Goal: Transaction & Acquisition: Purchase product/service

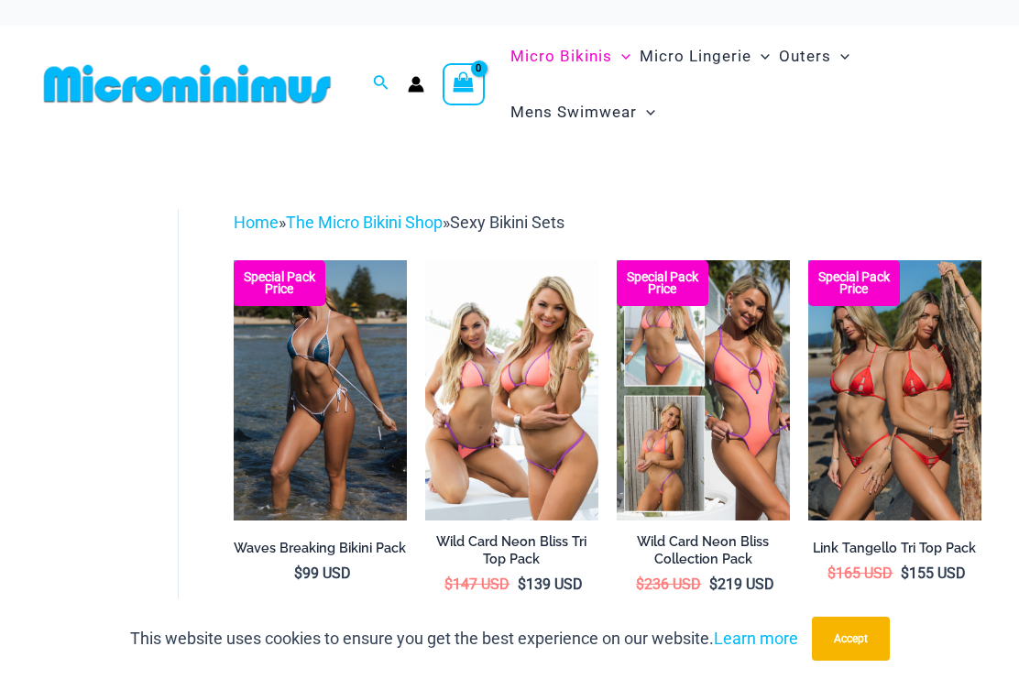
scroll to position [5, 0]
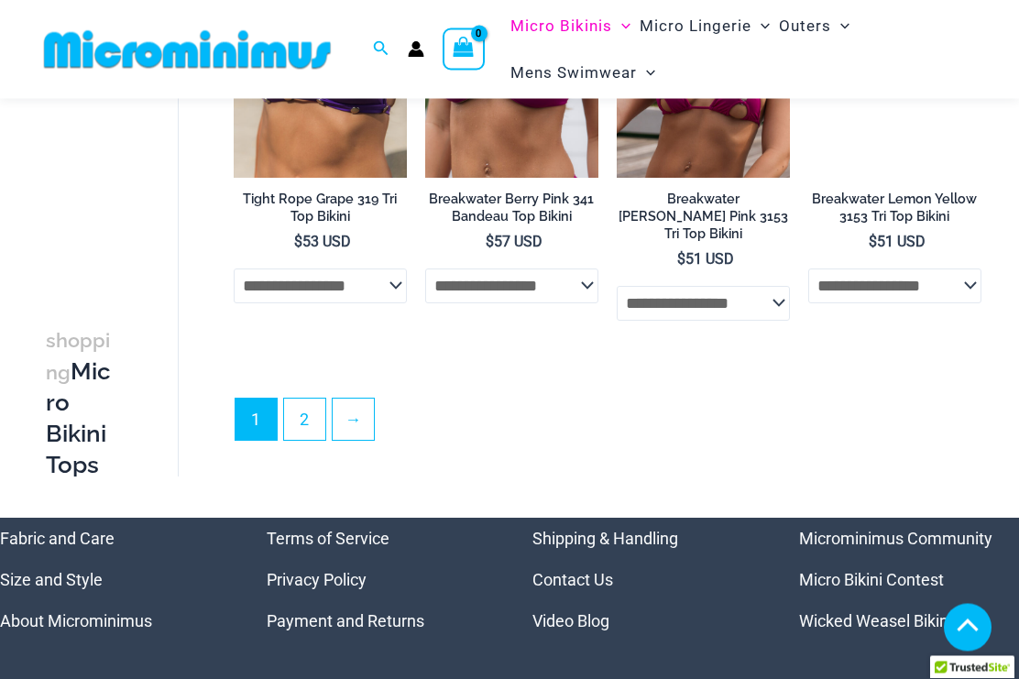
scroll to position [4119, 0]
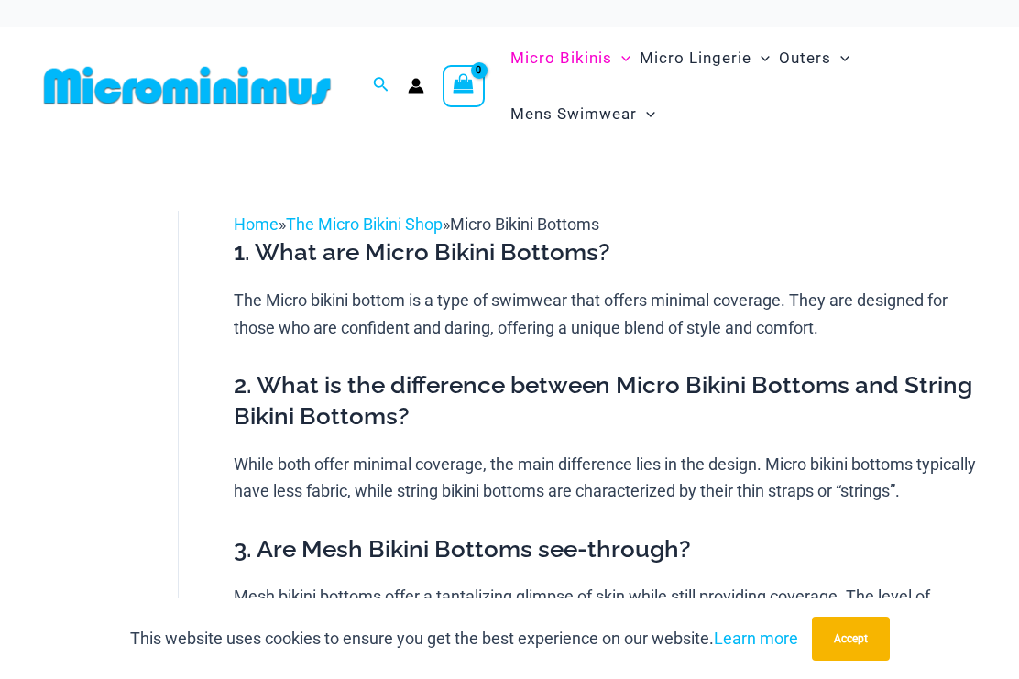
click at [396, 223] on link "The Micro Bikini Shop" at bounding box center [364, 223] width 157 height 19
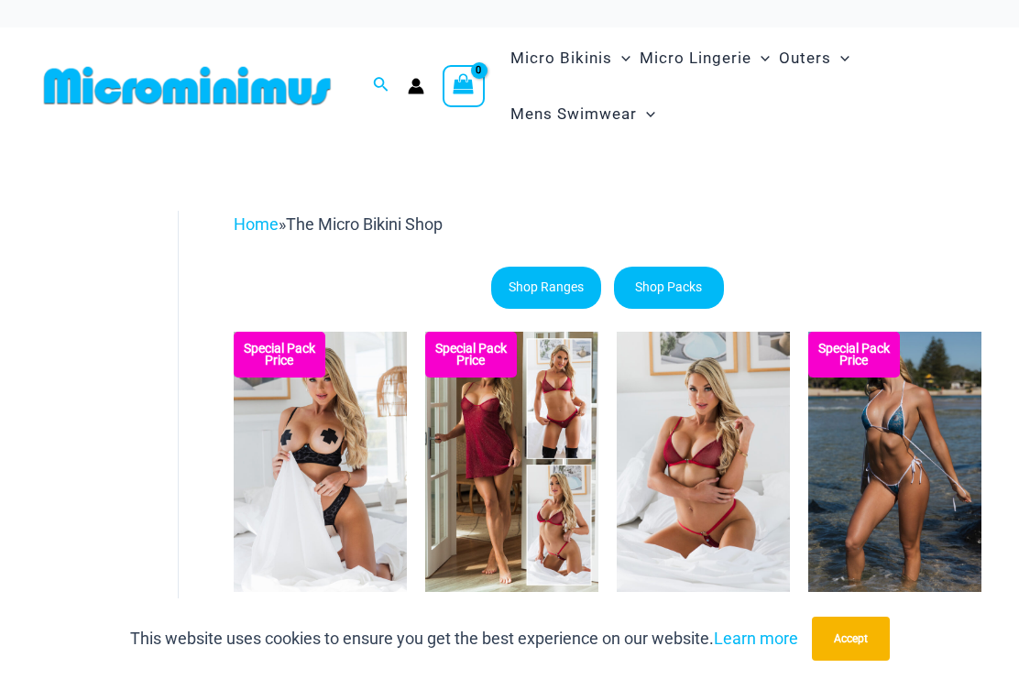
click at [382, 223] on span "The Micro Bikini Shop" at bounding box center [364, 223] width 157 height 19
click at [387, 222] on span "The Micro Bikini Shop" at bounding box center [364, 223] width 157 height 19
click at [249, 215] on link "Home" at bounding box center [256, 223] width 45 height 19
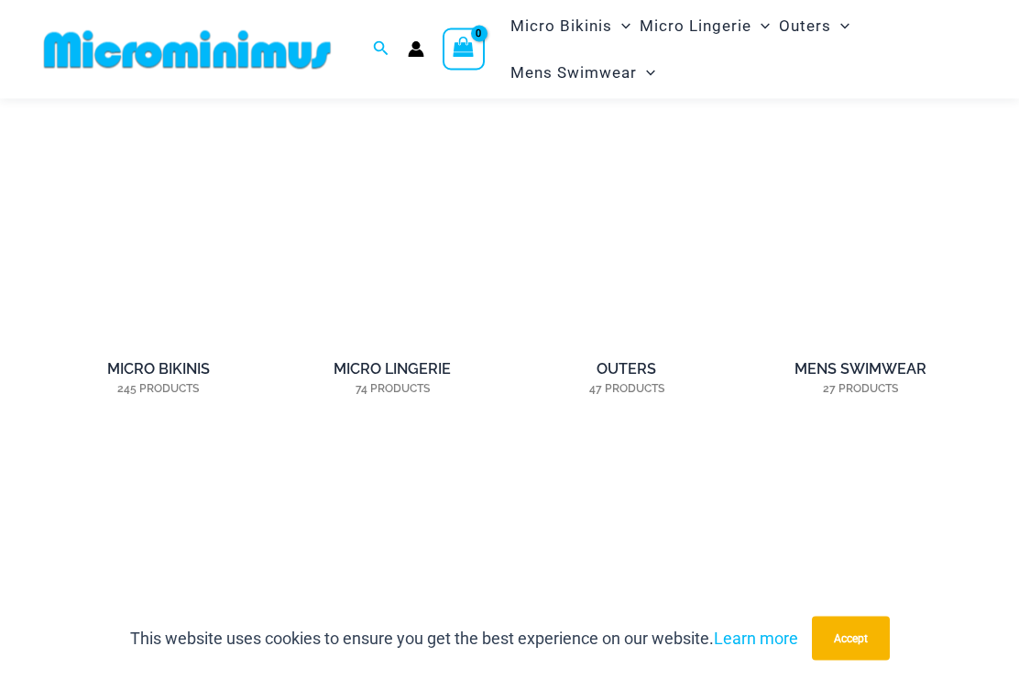
scroll to position [1149, 0]
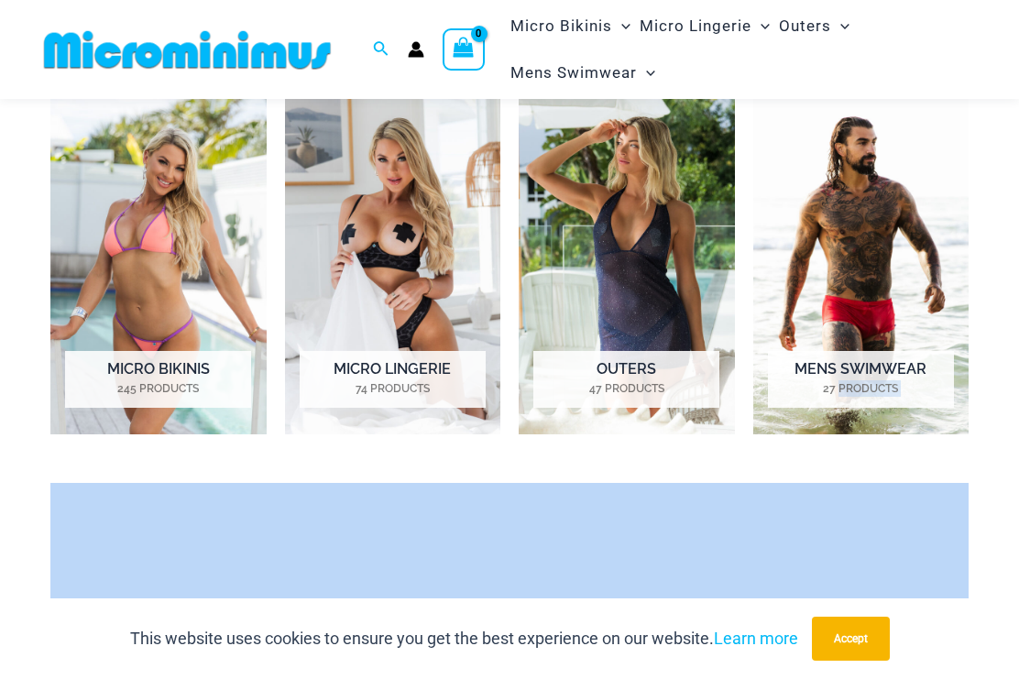
click at [970, 644] on h4 "have you seen" at bounding box center [509, 643] width 945 height 27
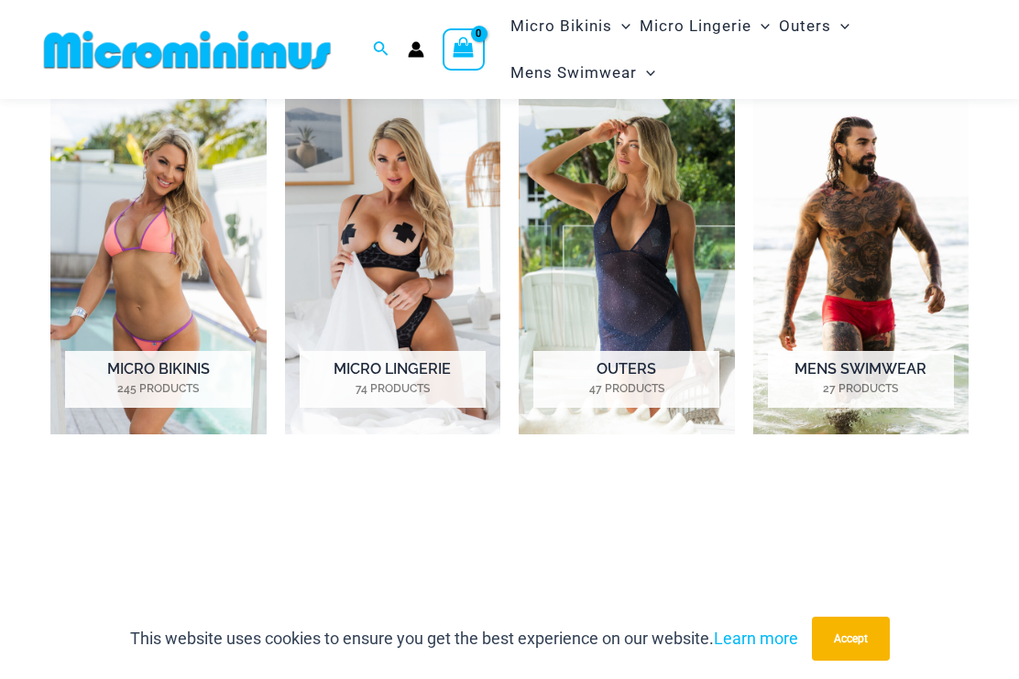
click at [154, 303] on img "Visit product category Micro Bikinis" at bounding box center [158, 265] width 216 height 337
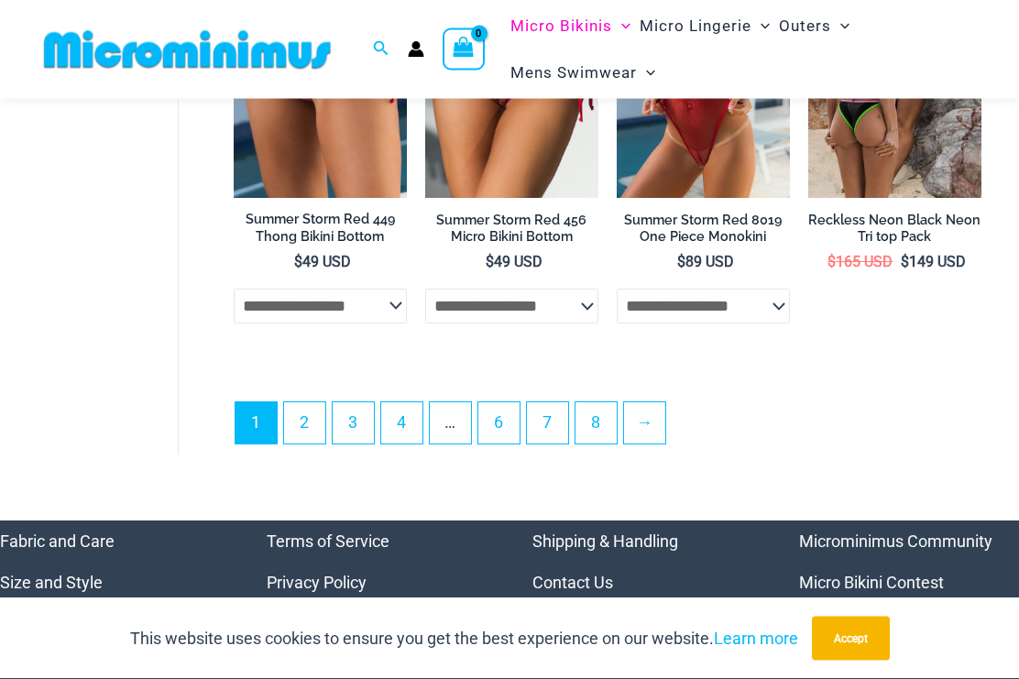
scroll to position [3954, 0]
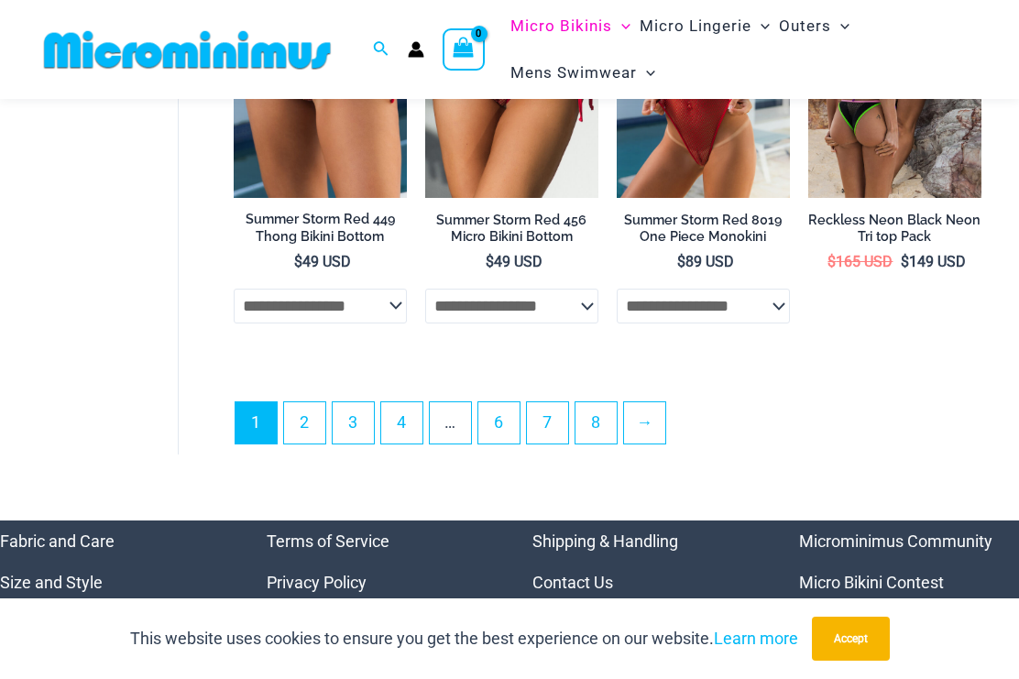
click at [323, 432] on link "2" at bounding box center [304, 422] width 41 height 41
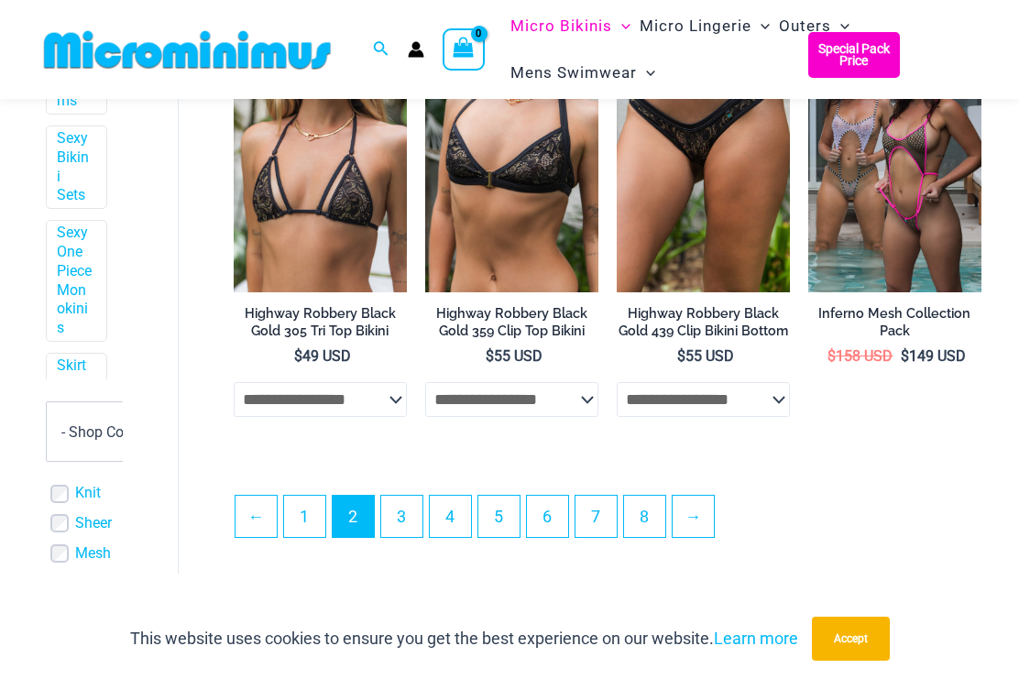
scroll to position [3683, 0]
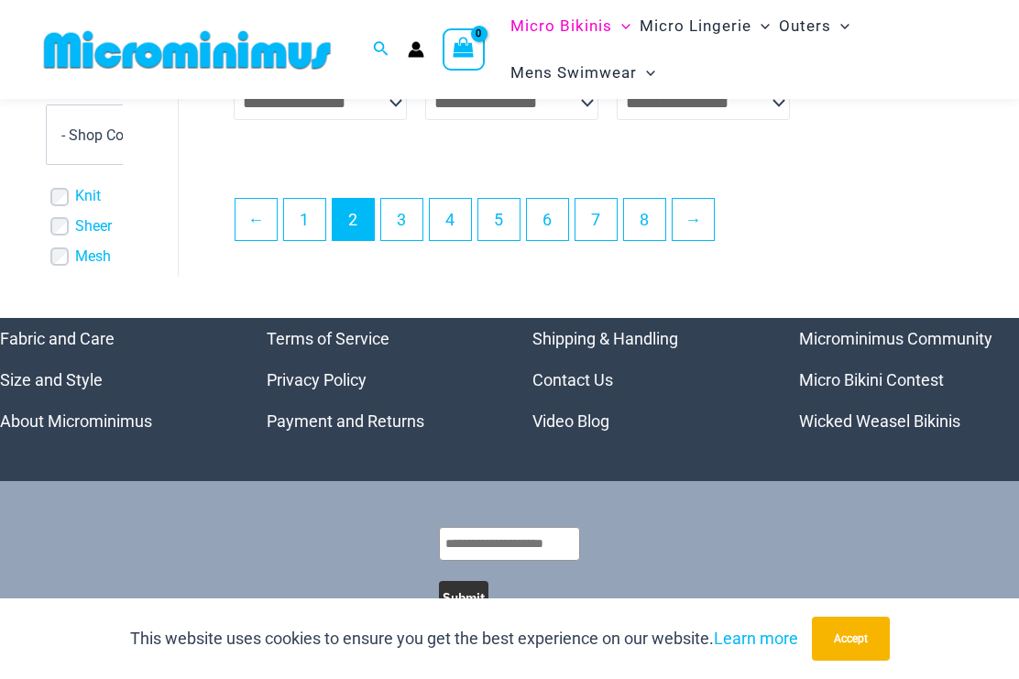
click at [600, 211] on link "7" at bounding box center [595, 219] width 41 height 41
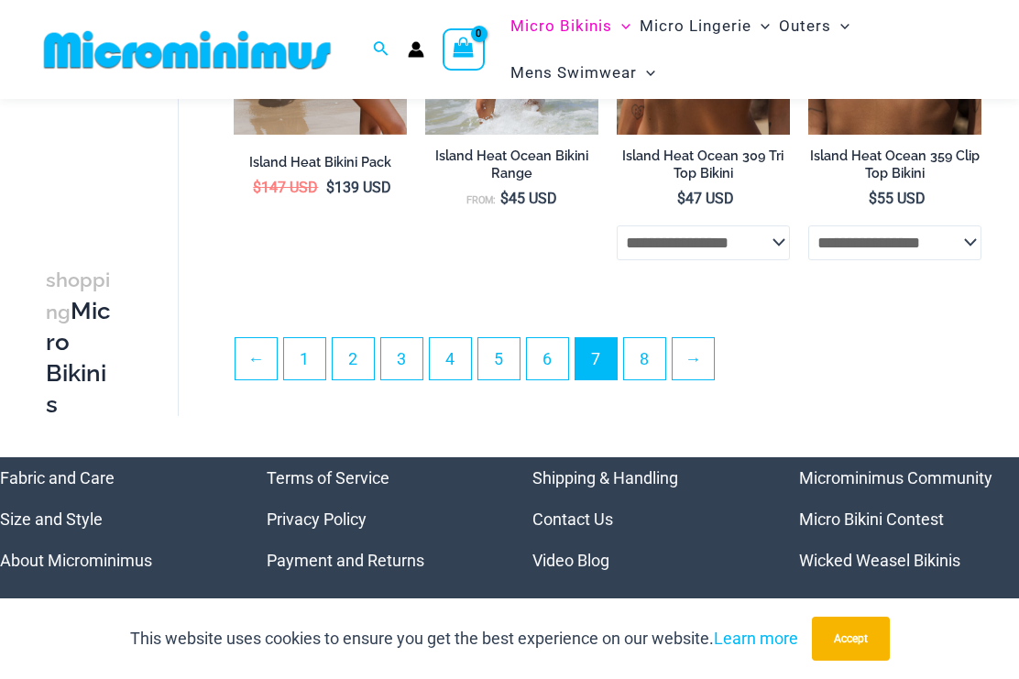
scroll to position [3548, 0]
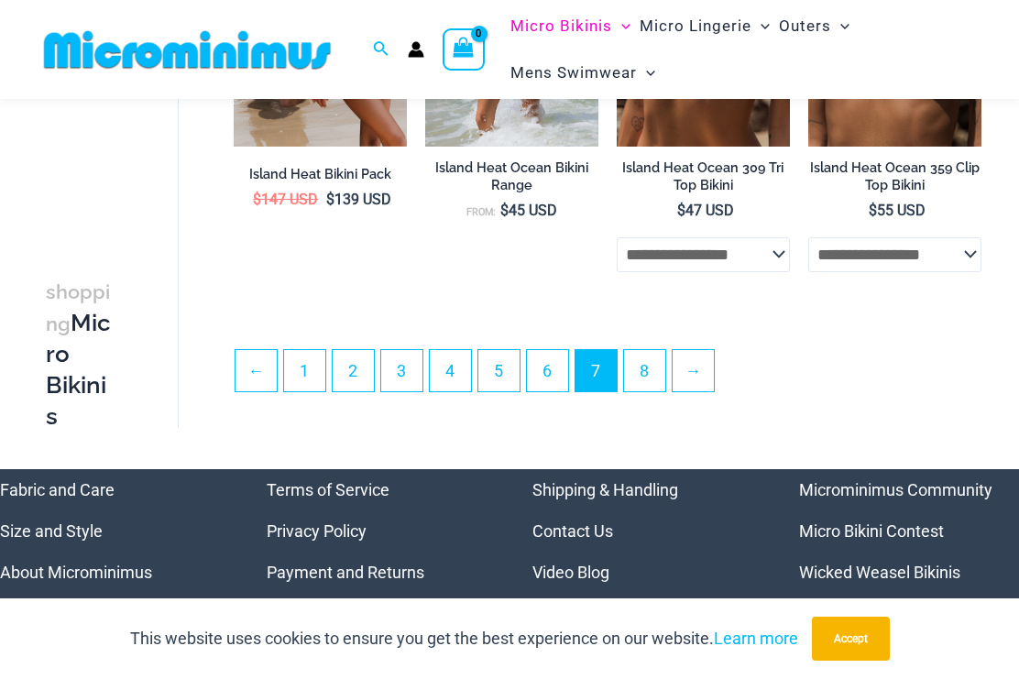
click at [550, 376] on link "6" at bounding box center [547, 370] width 41 height 41
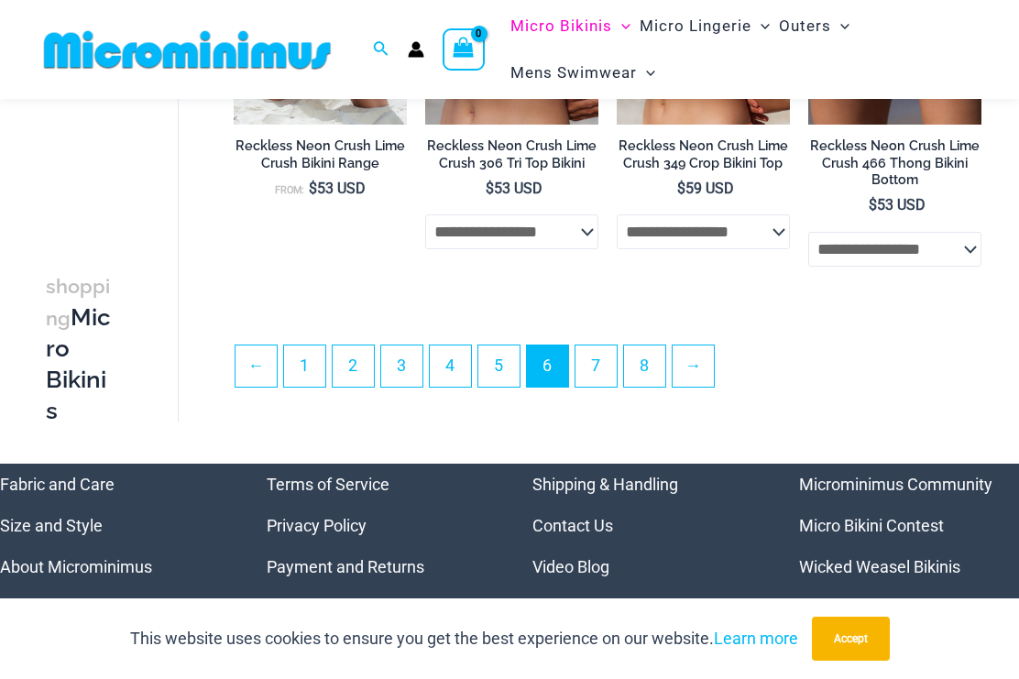
scroll to position [3511, 0]
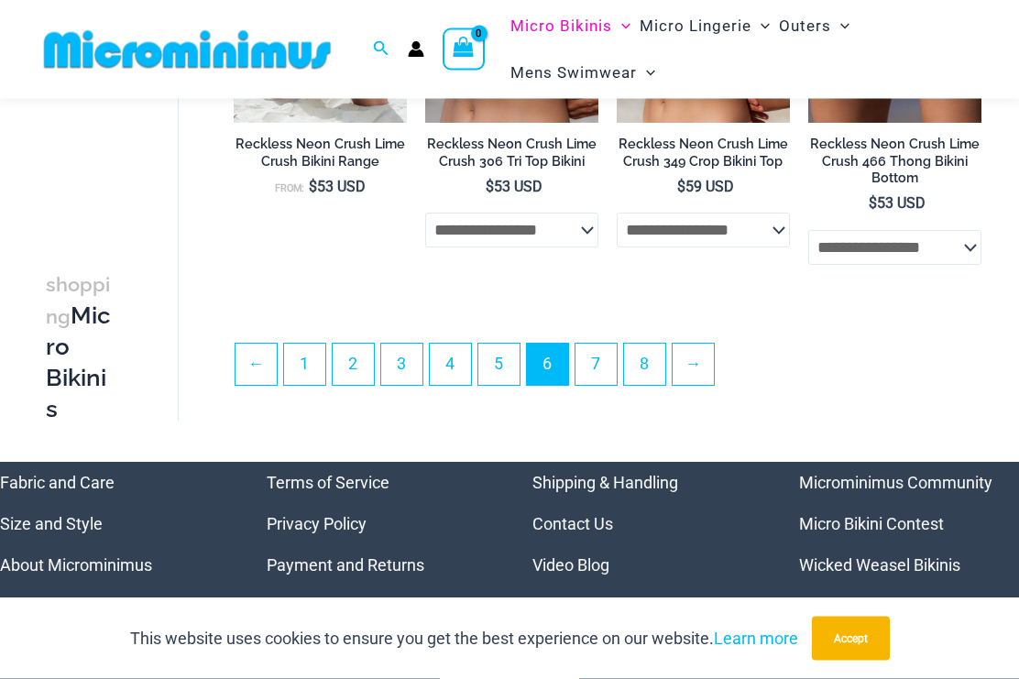
click at [509, 344] on link "5" at bounding box center [498, 364] width 41 height 41
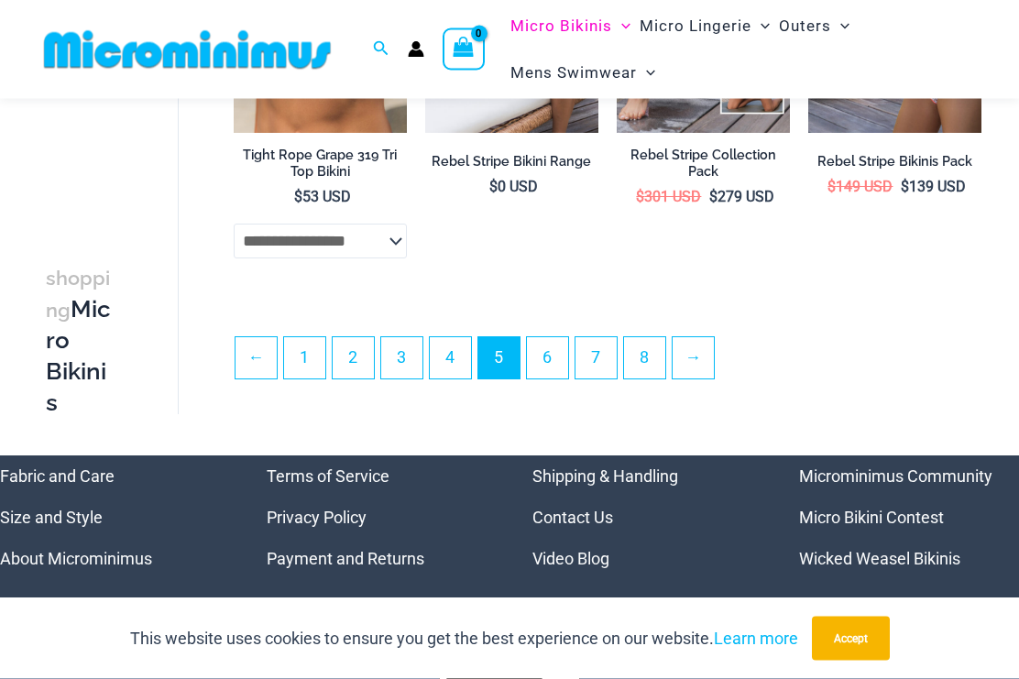
scroll to position [3518, 0]
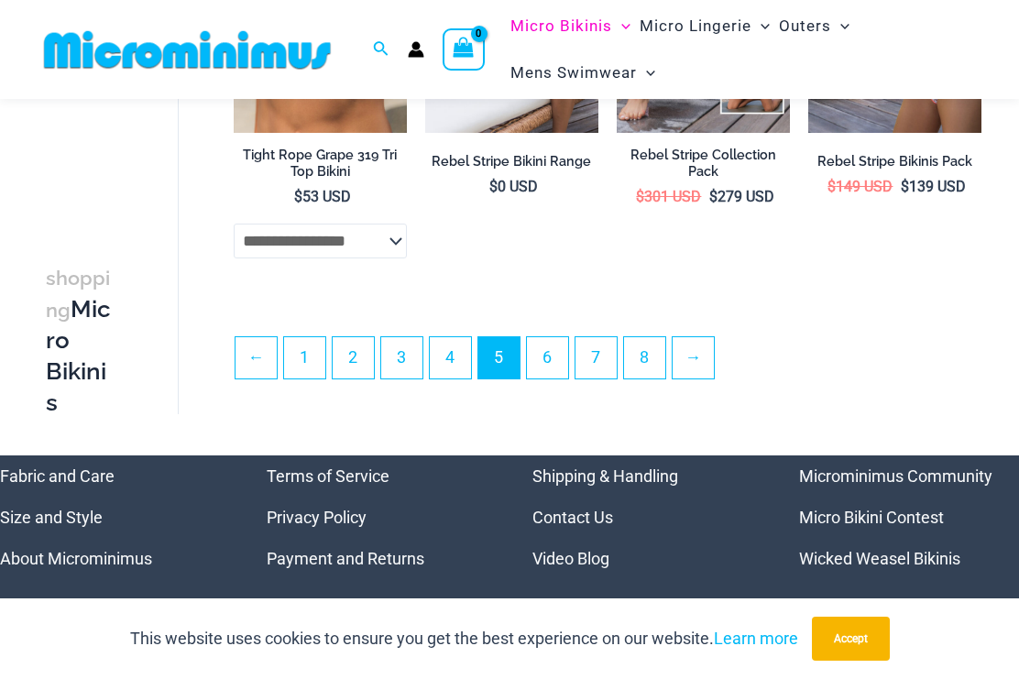
click at [466, 347] on link "4" at bounding box center [450, 357] width 41 height 41
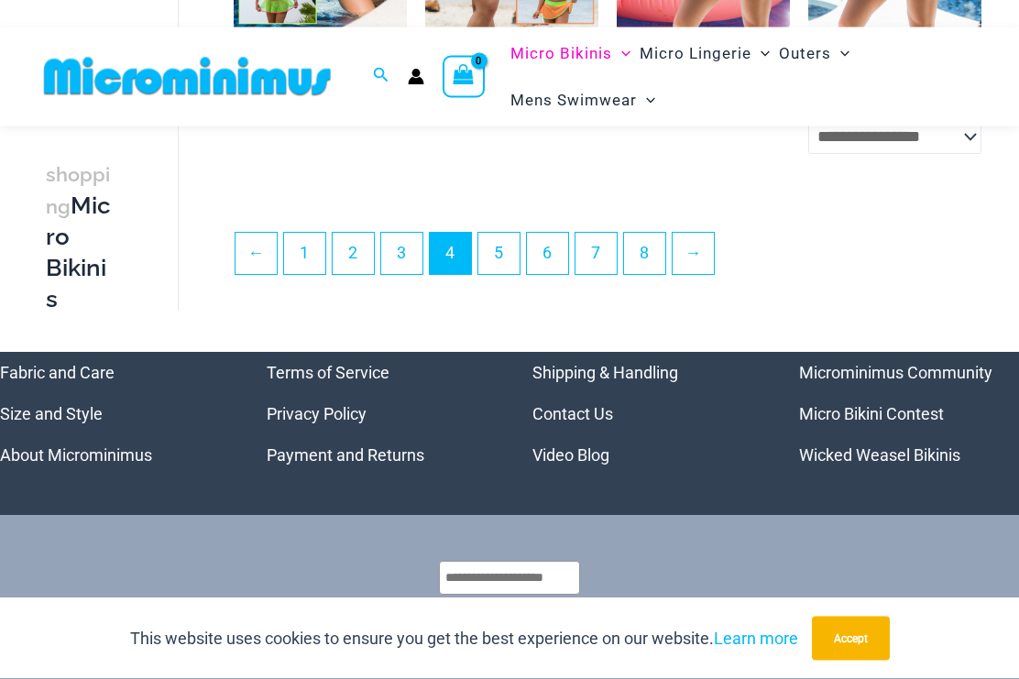
scroll to position [3602, 0]
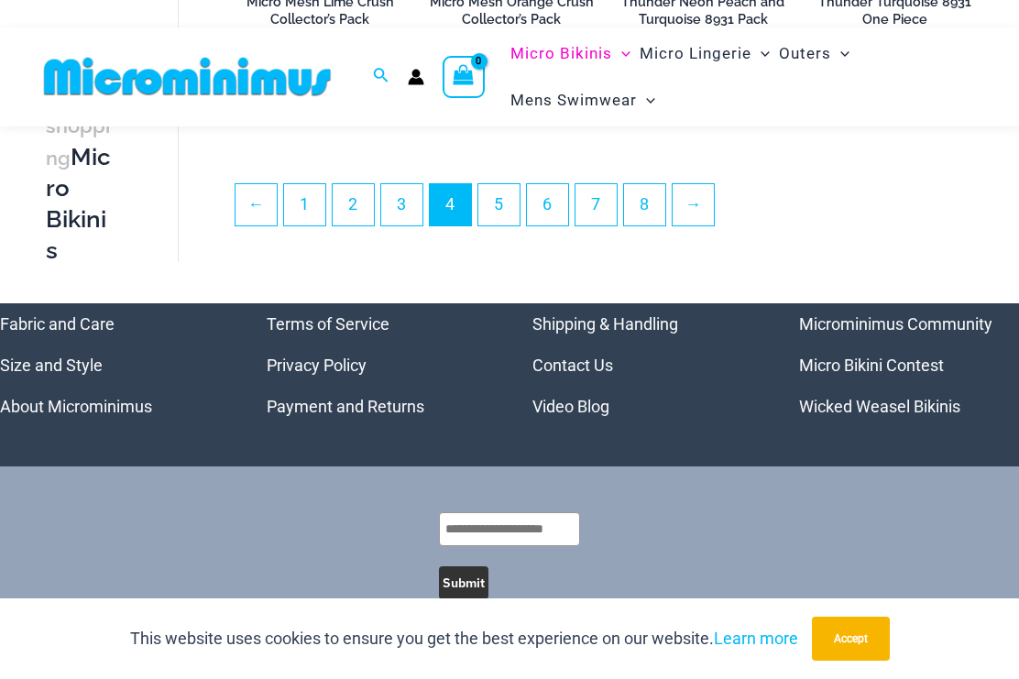
click at [288, 216] on link "1" at bounding box center [304, 204] width 41 height 41
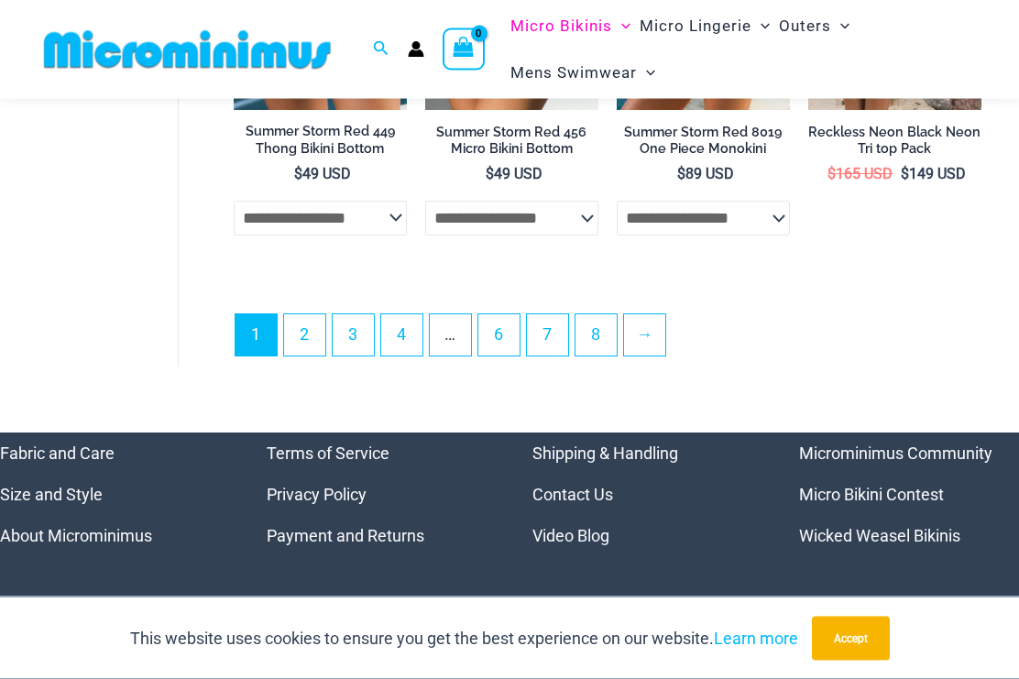
scroll to position [4100, 0]
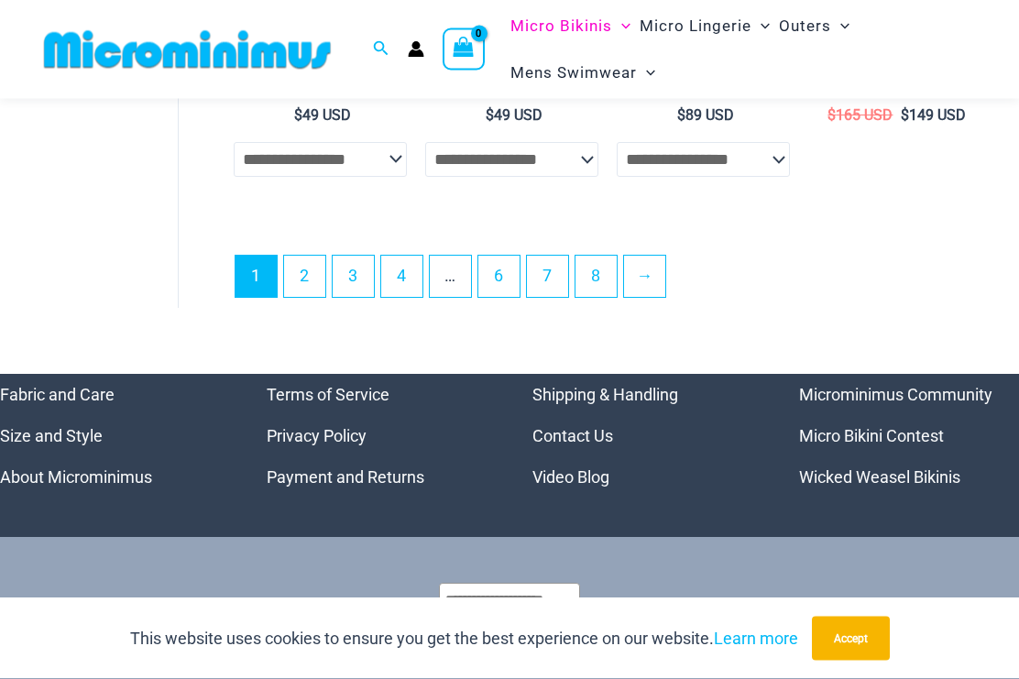
click at [361, 298] on link "3" at bounding box center [352, 276] width 41 height 41
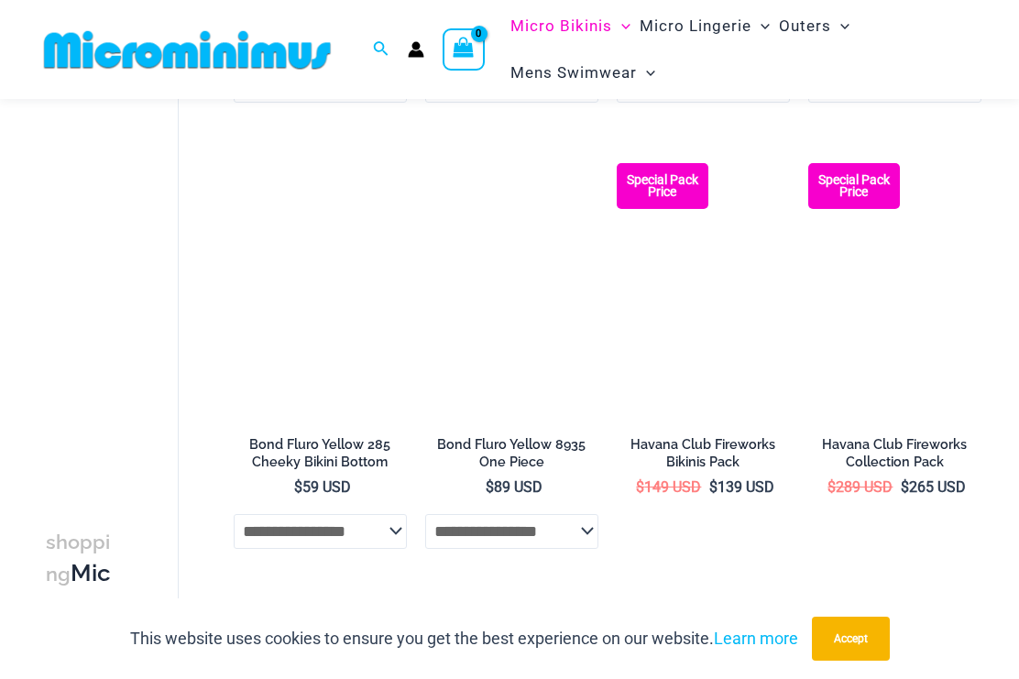
scroll to position [1434, 0]
